Goal: Information Seeking & Learning: Learn about a topic

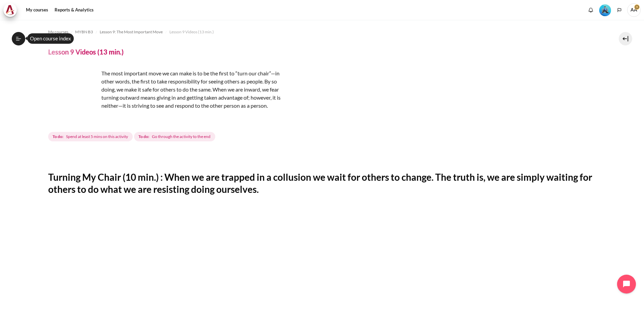
scroll to position [202, 0]
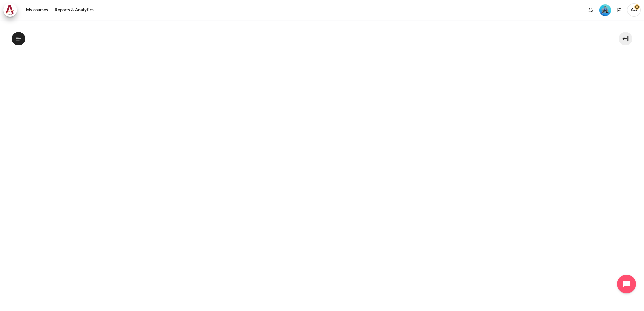
click at [17, 212] on section "My courses MYBN B3 Lesson 9: The Most Important Move Lesson 9 Videos (13 min.) …" at bounding box center [322, 131] width 634 height 627
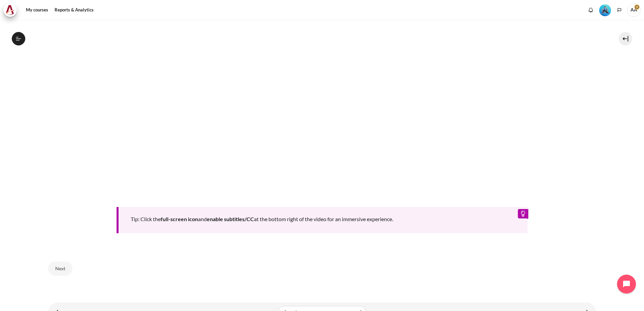
scroll to position [350, 0]
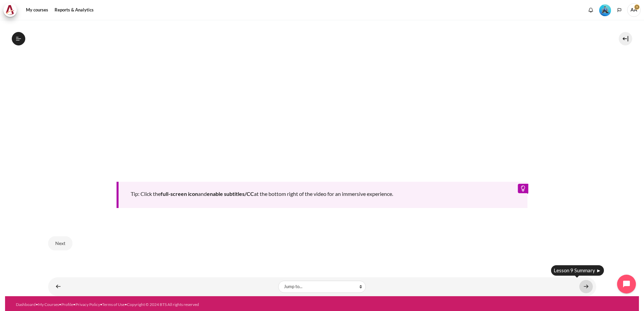
click at [583, 285] on link "Content" at bounding box center [585, 286] width 13 height 13
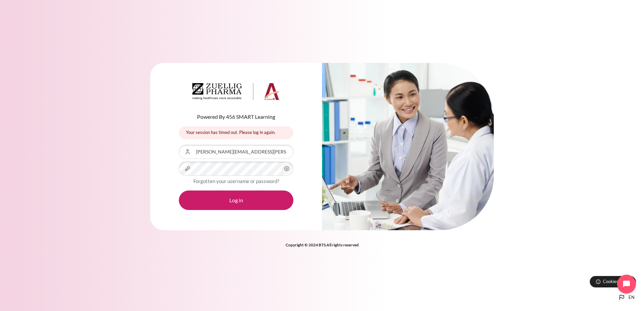
click at [286, 169] on circle "Content" at bounding box center [287, 169] width 2 height 2
click at [286, 171] on icon "Content" at bounding box center [287, 169] width 8 height 8
click at [154, 167] on div "Powered By 456 SMART Learning Your session has timed out. Please log in again. …" at bounding box center [236, 146] width 172 height 167
click at [287, 170] on icon "Content" at bounding box center [287, 169] width 8 height 8
click at [287, 167] on icon "Content" at bounding box center [287, 169] width 8 height 8
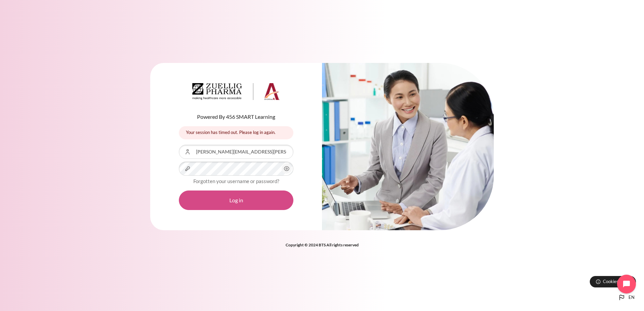
click at [260, 198] on button "Log in" at bounding box center [236, 201] width 115 height 20
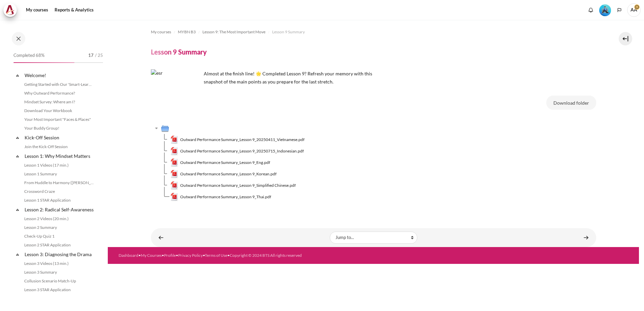
scroll to position [478, 0]
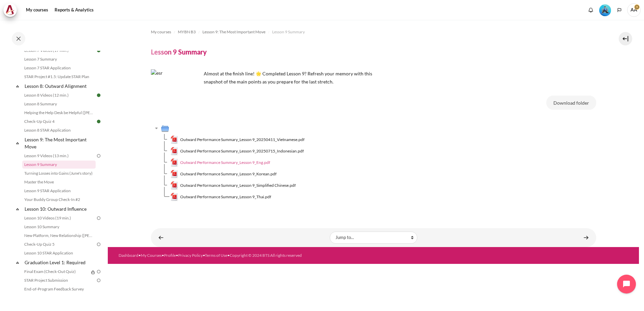
click at [247, 161] on span "Outward Performance Summary_Lesson 9_Eng.pdf" at bounding box center [225, 163] width 90 height 6
click at [406, 126] on td "Content" at bounding box center [378, 128] width 435 height 11
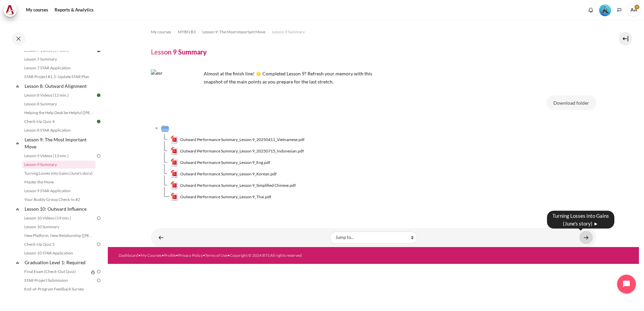
click at [587, 237] on link "Content" at bounding box center [585, 237] width 13 height 13
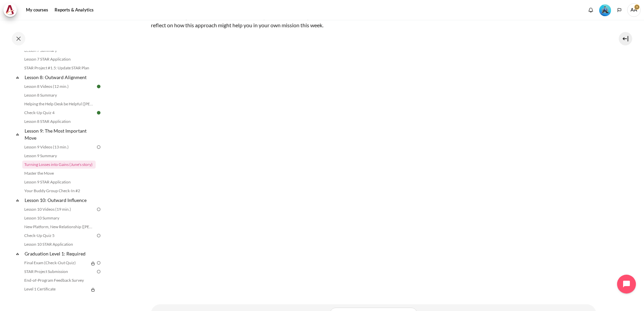
scroll to position [151, 0]
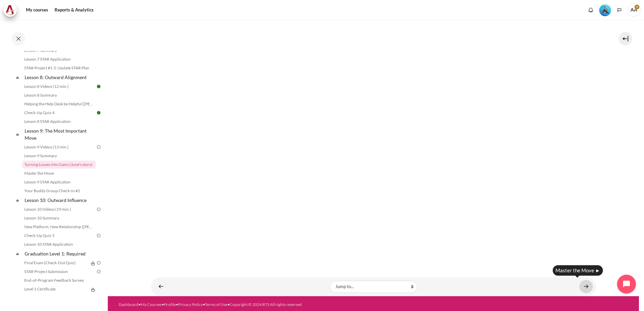
click at [583, 283] on link "Content" at bounding box center [585, 286] width 13 height 13
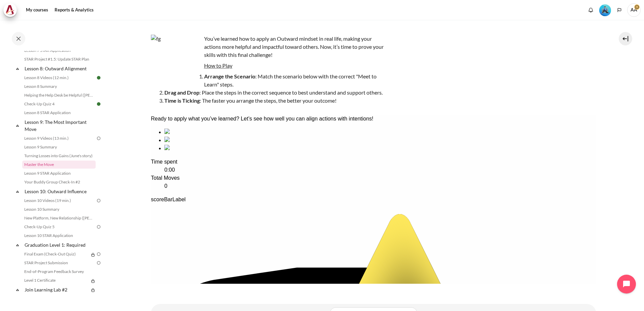
scroll to position [63, 0]
